Goal: Contribute content: Contribute content

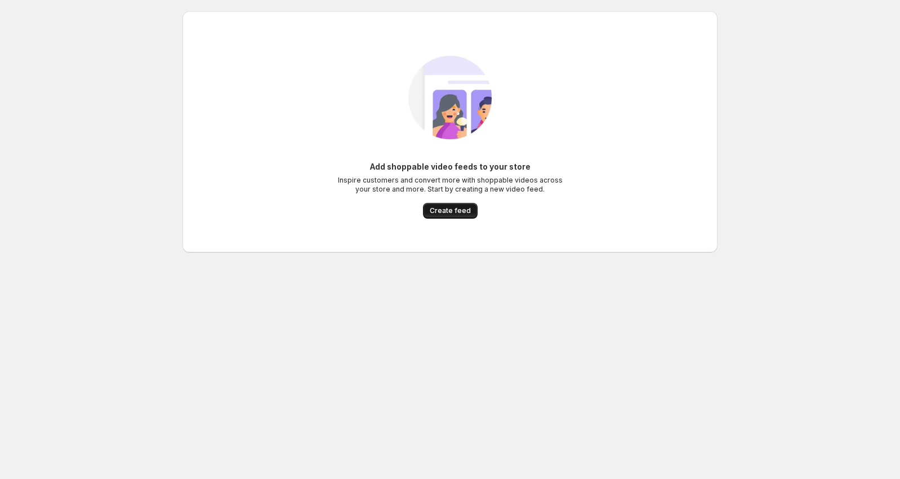
click at [450, 209] on span "Create feed" at bounding box center [450, 210] width 41 height 9
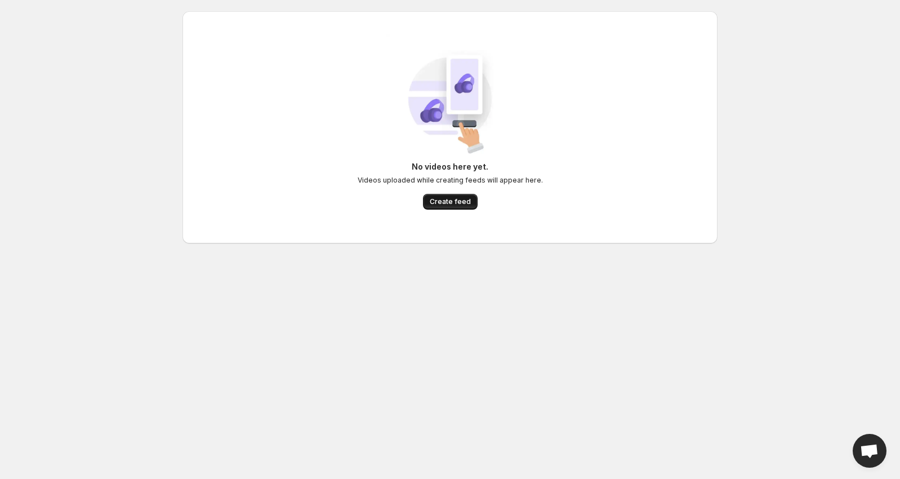
click at [446, 196] on button "Create feed" at bounding box center [450, 202] width 55 height 16
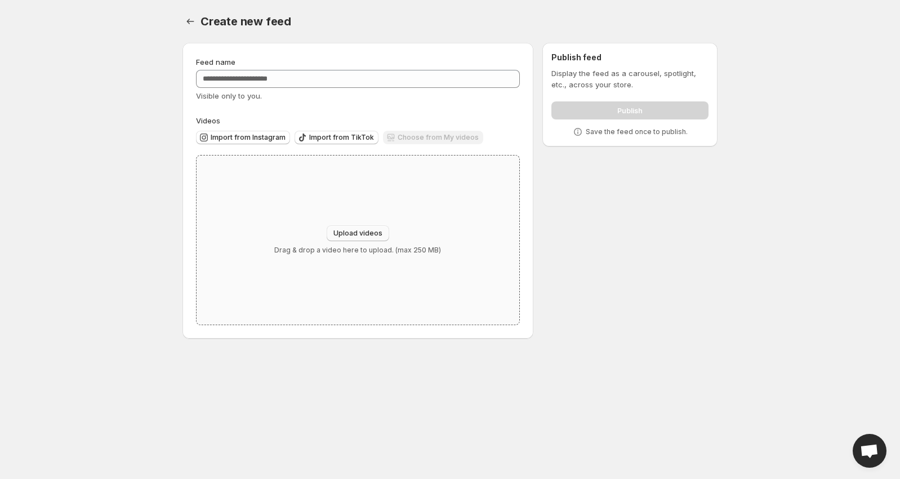
click at [366, 236] on span "Upload videos" at bounding box center [357, 233] width 49 height 9
type input "**********"
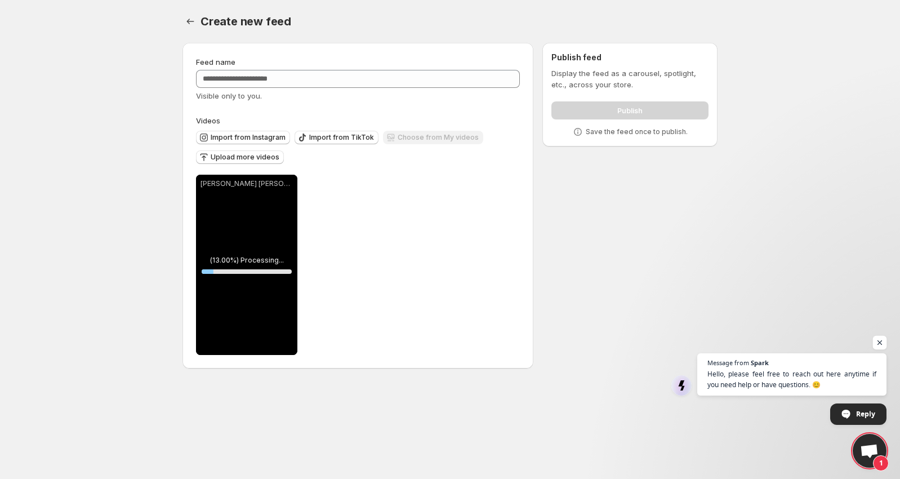
click at [878, 340] on span "Open chat" at bounding box center [880, 343] width 14 height 14
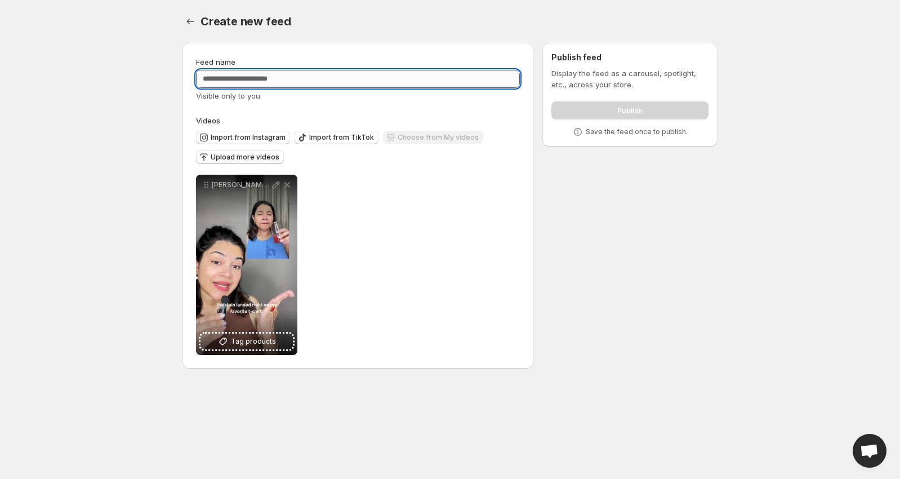
click at [279, 78] on input "Feed name" at bounding box center [358, 79] width 324 height 18
type input "**********"
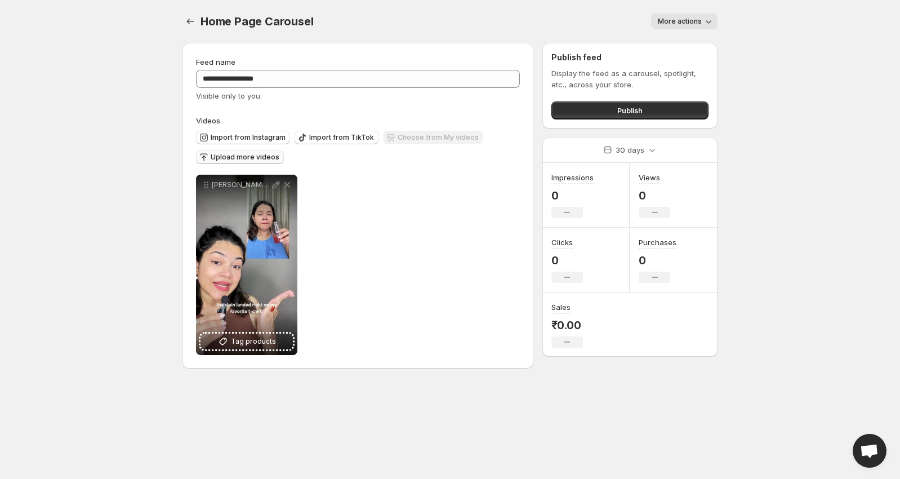
click at [243, 156] on span "Upload more videos" at bounding box center [245, 157] width 69 height 9
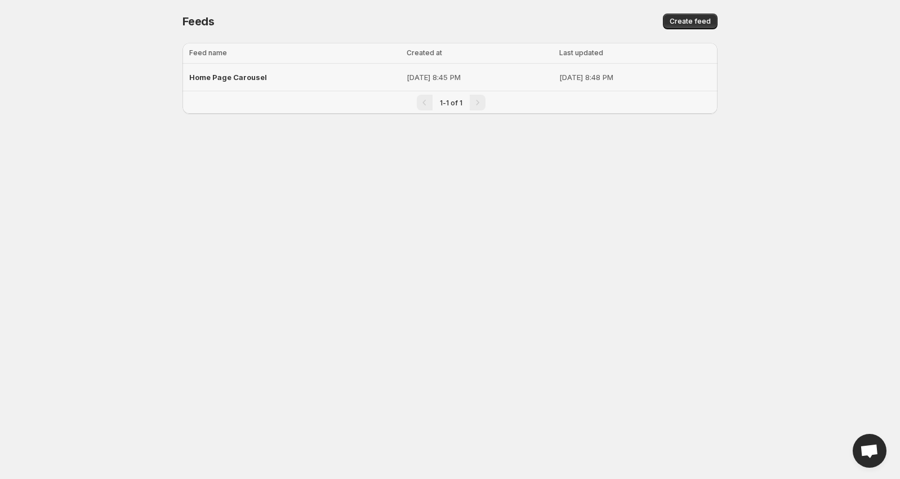
click at [242, 77] on span "Home Page Carousel" at bounding box center [228, 77] width 78 height 9
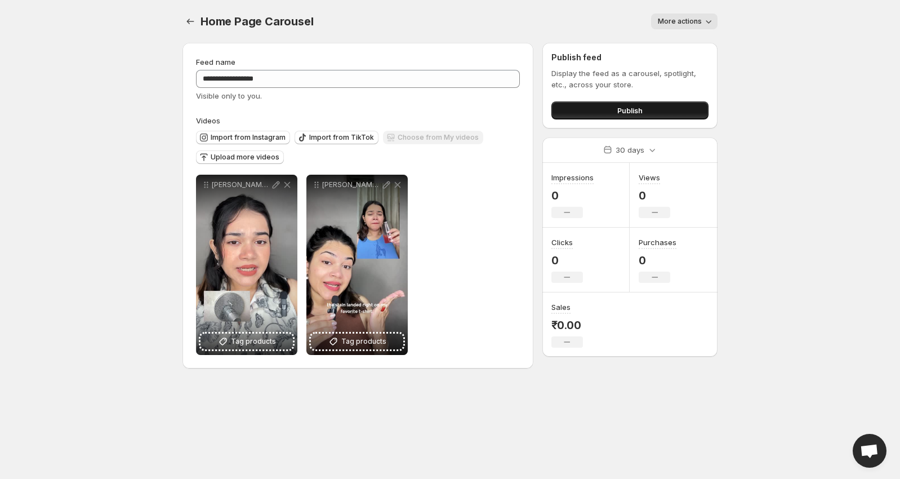
click at [626, 113] on span "Publish" at bounding box center [629, 110] width 25 height 11
click at [645, 106] on button "Publish" at bounding box center [629, 110] width 157 height 18
click at [253, 156] on span "Upload more videos" at bounding box center [245, 157] width 69 height 9
click at [247, 157] on span "Upload more videos" at bounding box center [245, 157] width 69 height 9
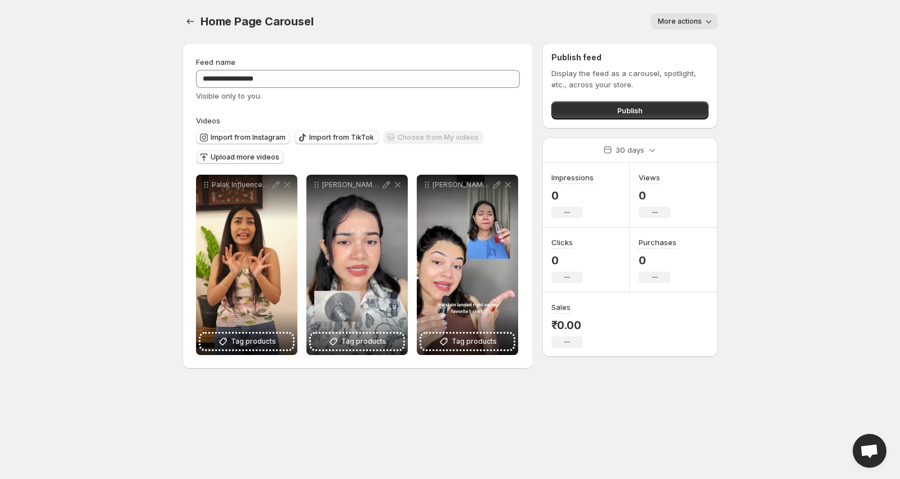
click at [237, 158] on span "Upload more videos" at bounding box center [245, 157] width 69 height 9
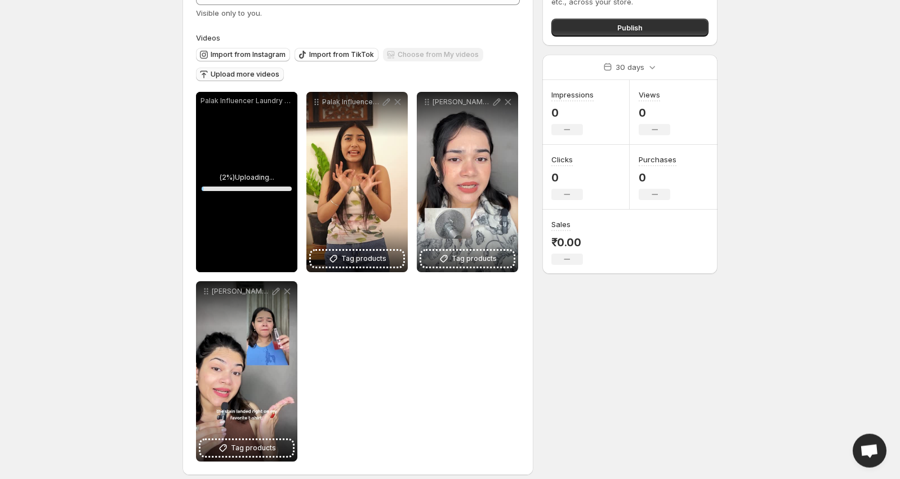
scroll to position [92, 0]
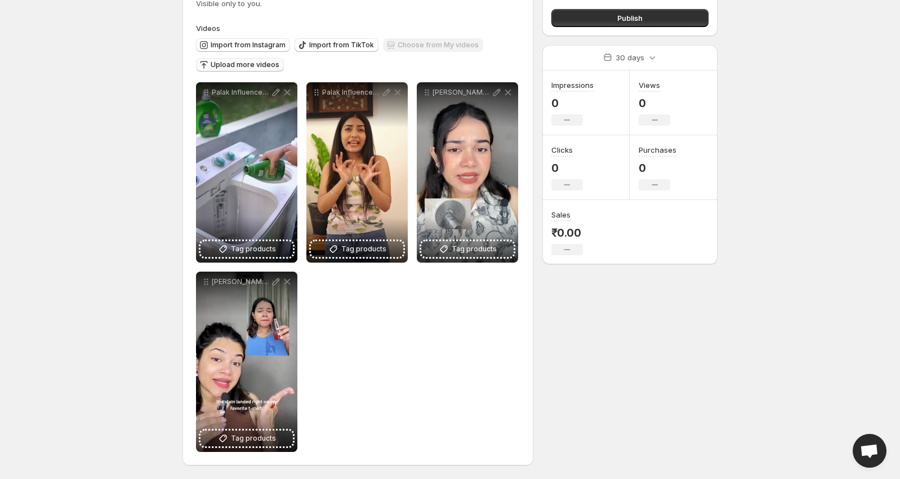
click at [240, 66] on span "Upload more videos" at bounding box center [245, 64] width 69 height 9
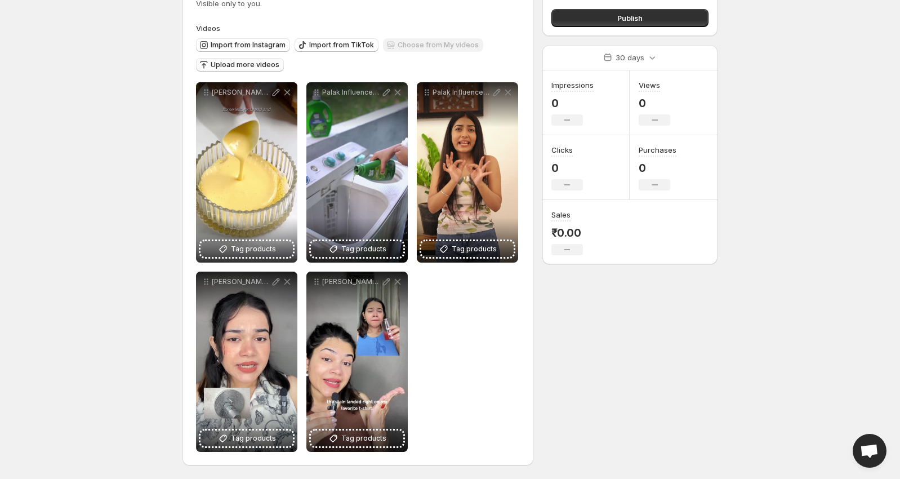
click at [263, 70] on button "Upload more videos" at bounding box center [240, 65] width 88 height 14
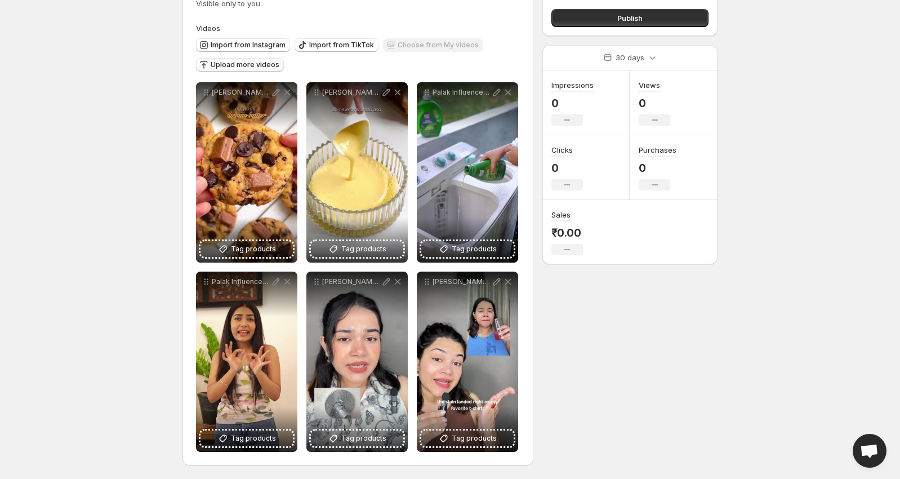
click at [257, 65] on span "Upload more videos" at bounding box center [245, 64] width 69 height 9
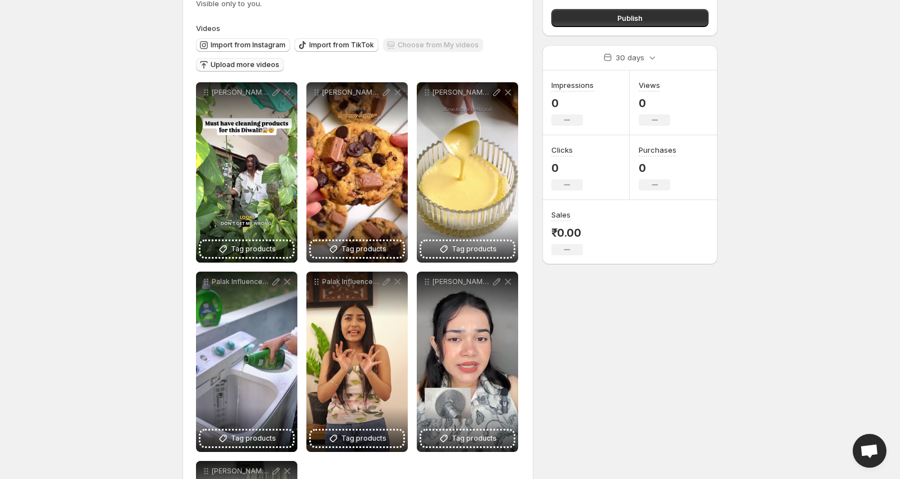
click at [255, 66] on span "Upload more videos" at bounding box center [245, 64] width 69 height 9
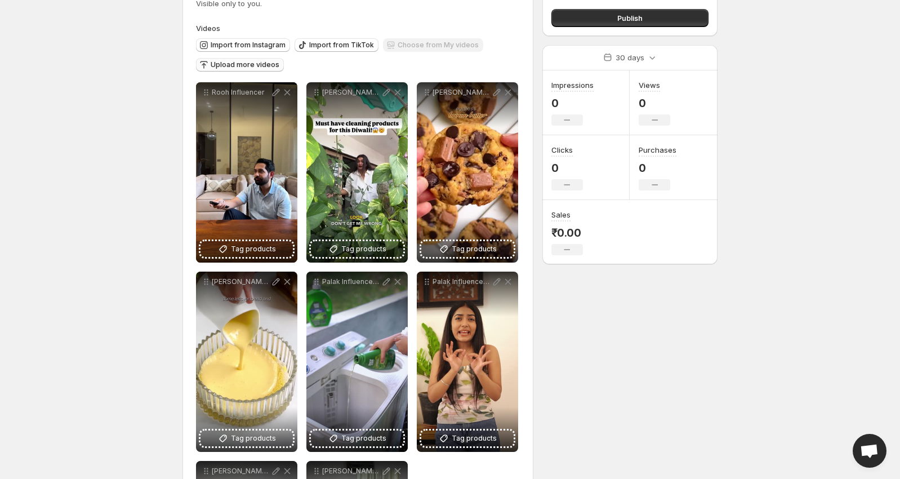
click at [234, 67] on span "Upload more videos" at bounding box center [245, 64] width 69 height 9
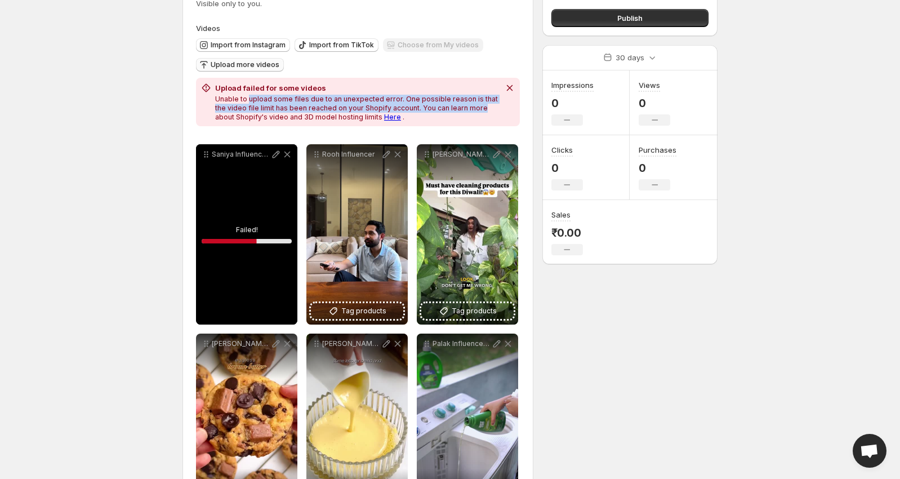
drag, startPoint x: 249, startPoint y: 99, endPoint x: 465, endPoint y: 110, distance: 215.9
click at [465, 110] on p "Unable to upload some files due to an unexpected error. One possible reason is …" at bounding box center [357, 108] width 284 height 27
drag, startPoint x: 409, startPoint y: 108, endPoint x: 456, endPoint y: 110, distance: 46.8
click at [456, 110] on p "Unable to upload some files due to an unexpected error. One possible reason is …" at bounding box center [357, 108] width 284 height 27
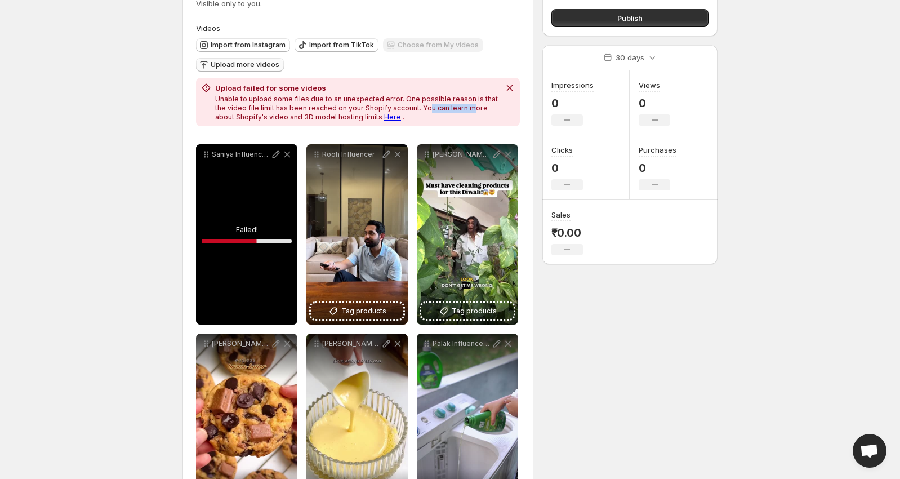
click at [456, 110] on p "Unable to upload some files due to an unexpected error. One possible reason is …" at bounding box center [357, 108] width 284 height 27
click at [250, 237] on div "Saniya Influencer All Surface Bamboo" at bounding box center [246, 234] width 101 height 180
click at [507, 88] on icon "Dismiss notification" at bounding box center [509, 87] width 11 height 11
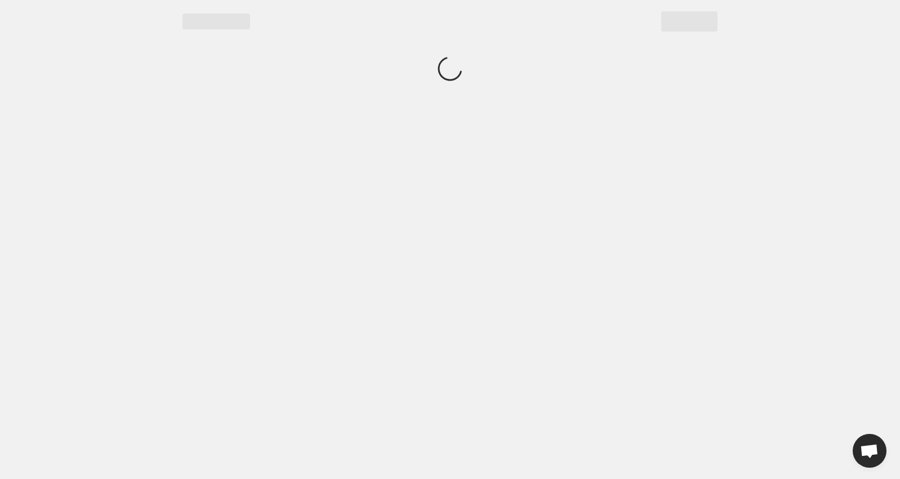
scroll to position [0, 0]
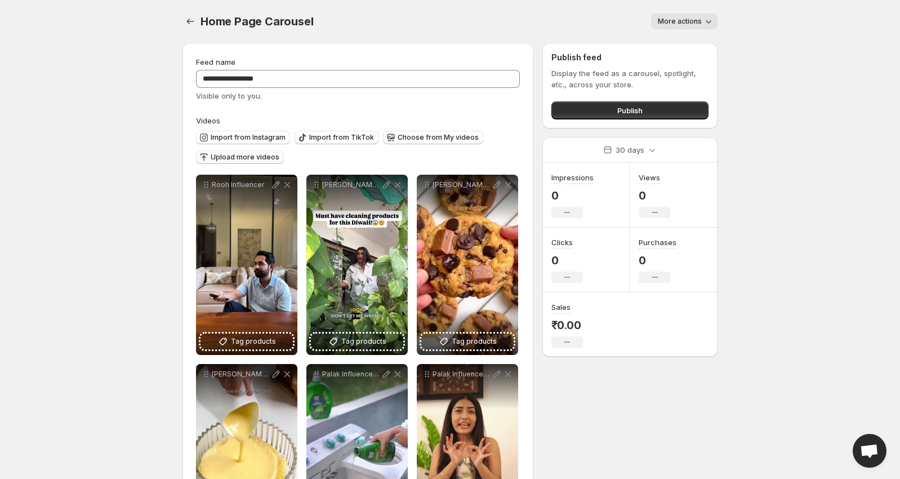
click at [241, 158] on span "Upload more videos" at bounding box center [245, 157] width 69 height 9
click at [240, 157] on span "Upload more videos" at bounding box center [245, 157] width 69 height 9
click at [228, 159] on span "Upload more videos" at bounding box center [245, 157] width 69 height 9
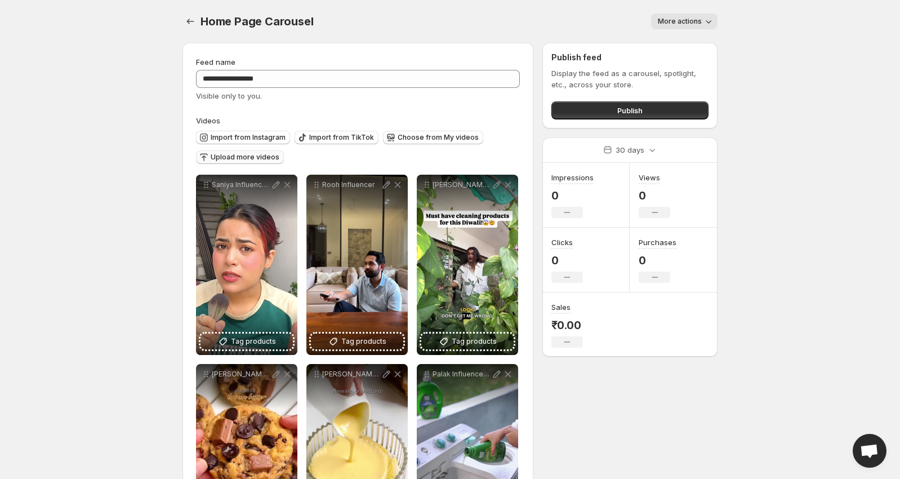
click at [252, 158] on span "Upload more videos" at bounding box center [245, 157] width 69 height 9
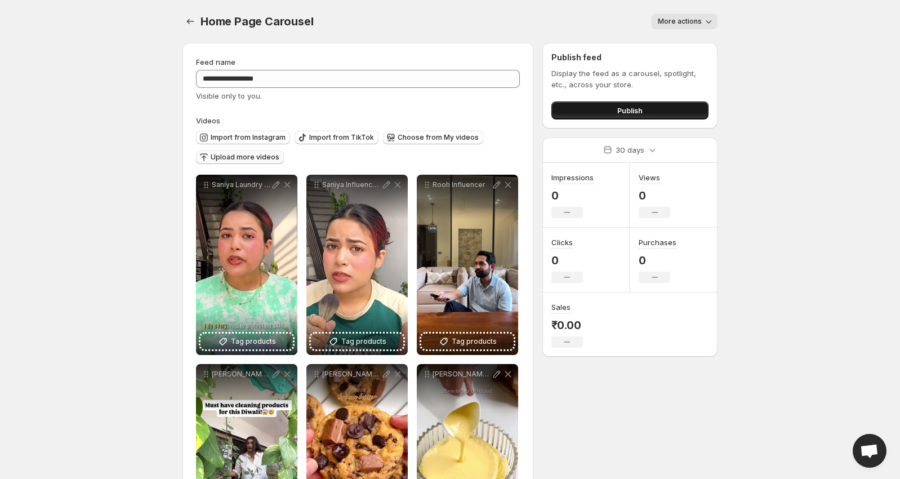
click at [638, 108] on span "Publish" at bounding box center [629, 110] width 25 height 11
click at [639, 110] on span "Publish" at bounding box center [629, 110] width 25 height 11
